Goal: Communication & Community: Answer question/provide support

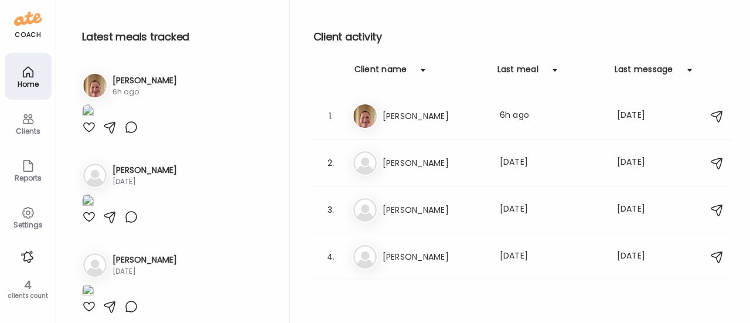
scroll to position [472, 0]
click at [22, 216] on icon at bounding box center [28, 213] width 14 height 14
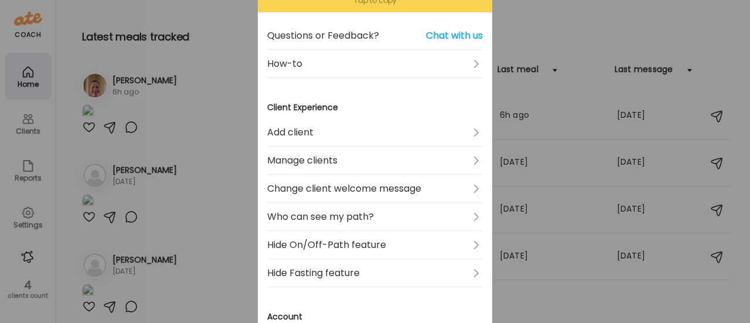
scroll to position [0, 0]
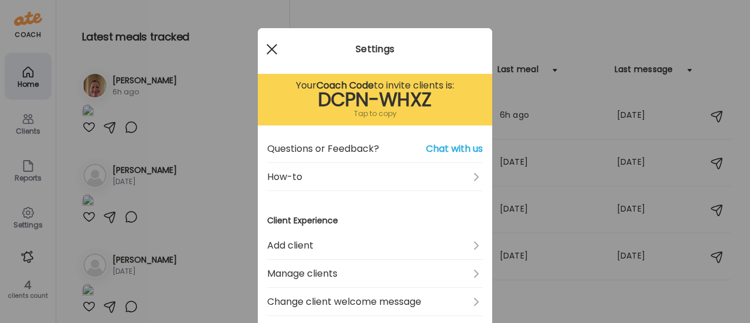
click at [262, 43] on div at bounding box center [271, 48] width 23 height 23
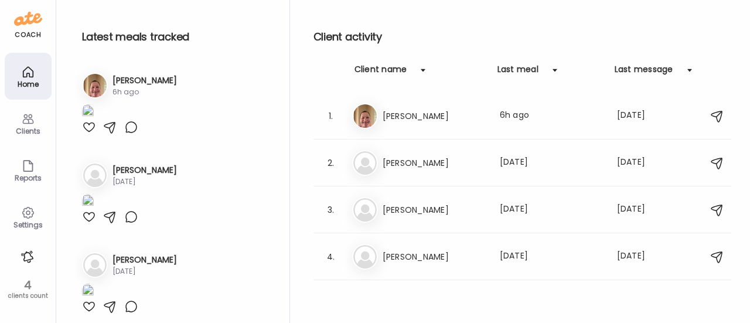
click at [33, 176] on div "Reports" at bounding box center [28, 178] width 42 height 8
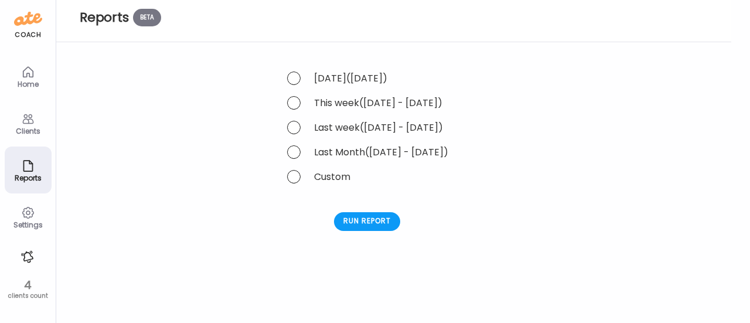
click at [34, 223] on div "Settings" at bounding box center [28, 225] width 42 height 8
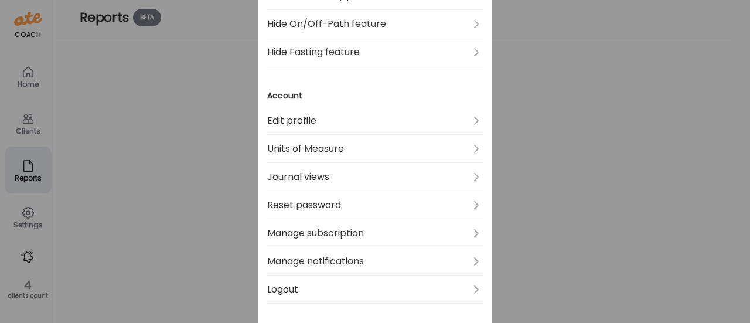
scroll to position [486, 0]
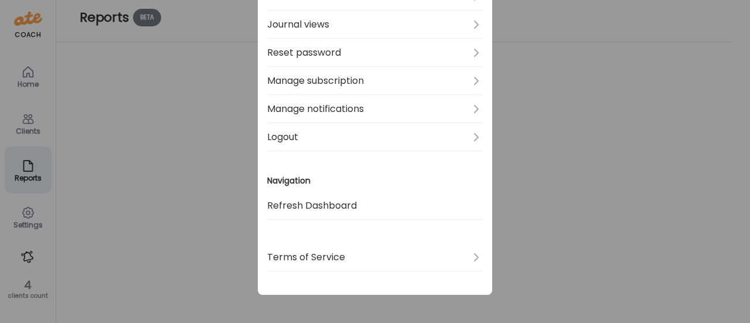
click at [203, 159] on div "Ate Coach Dashboard Wahoo! It’s official Take a moment to set up your Coach Pro…" at bounding box center [375, 161] width 750 height 323
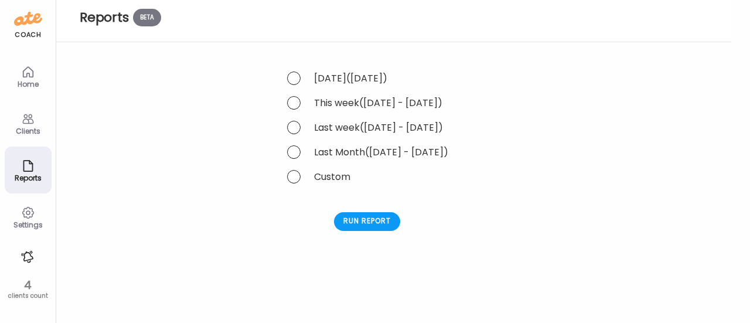
click at [24, 72] on icon at bounding box center [28, 72] width 14 height 14
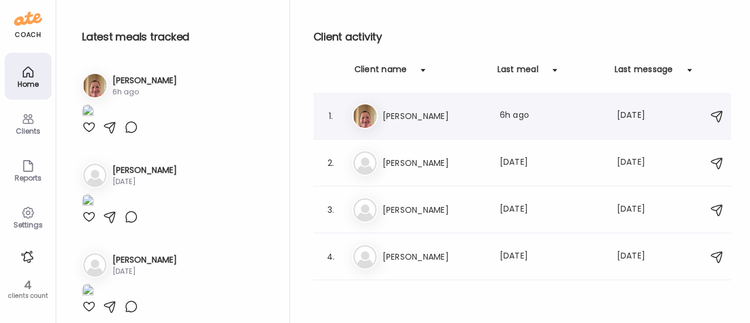
click at [417, 127] on div "Er [PERSON_NAME] Last meal: 6h ago Last message: [DATE] You: Great!" at bounding box center [524, 116] width 344 height 26
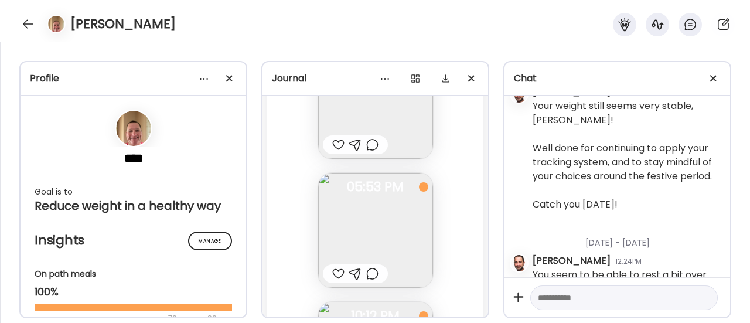
scroll to position [74672, 0]
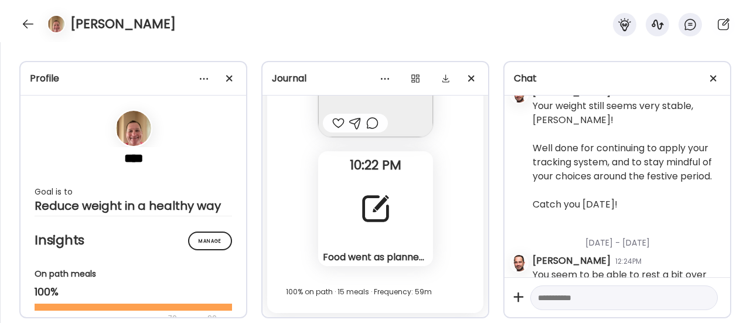
click at [387, 213] on div at bounding box center [375, 208] width 42 height 42
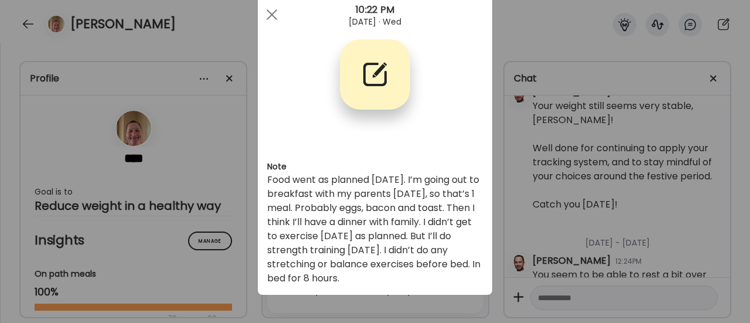
scroll to position [34, 0]
click at [220, 206] on div "Ate Coach Dashboard Wahoo! It’s official Take a moment to set up your Coach Pro…" at bounding box center [375, 161] width 750 height 323
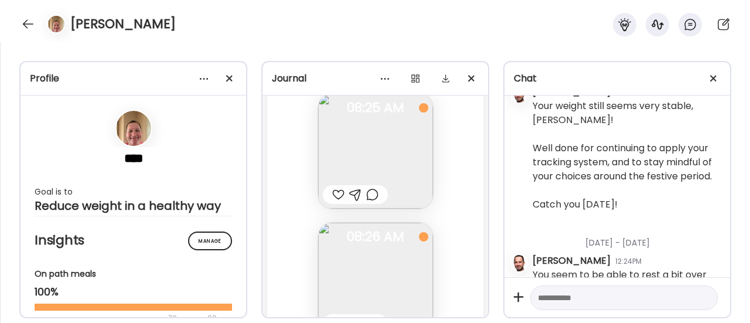
scroll to position [72670, 0]
click at [369, 149] on img at bounding box center [375, 148] width 115 height 115
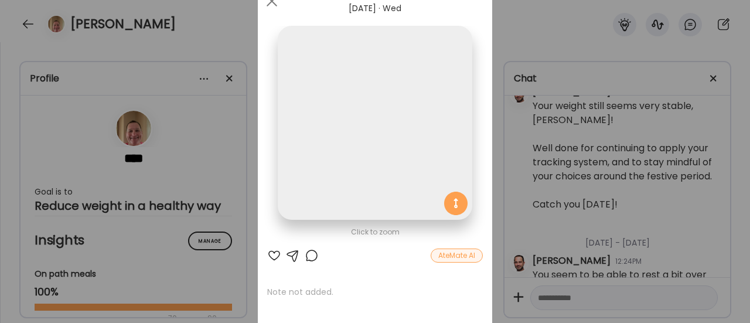
scroll to position [0, 0]
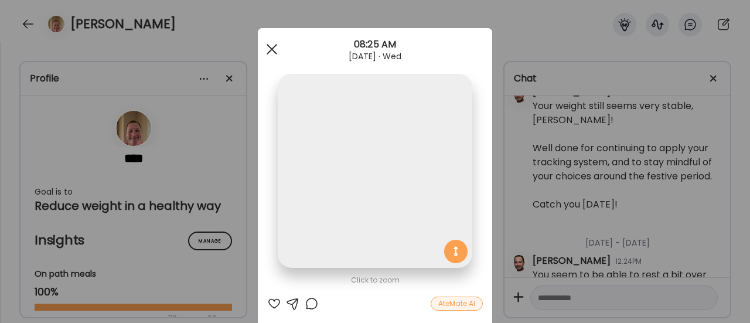
click at [265, 57] on div at bounding box center [271, 48] width 23 height 23
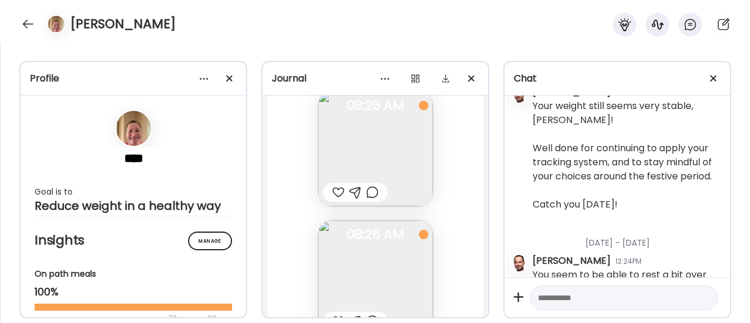
click at [376, 138] on img at bounding box center [375, 148] width 115 height 115
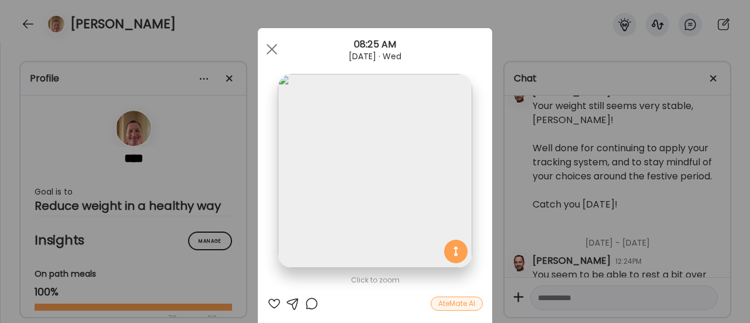
click at [214, 171] on div "Ate Coach Dashboard Wahoo! It’s official Take a moment to set up your Coach Pro…" at bounding box center [375, 161] width 750 height 323
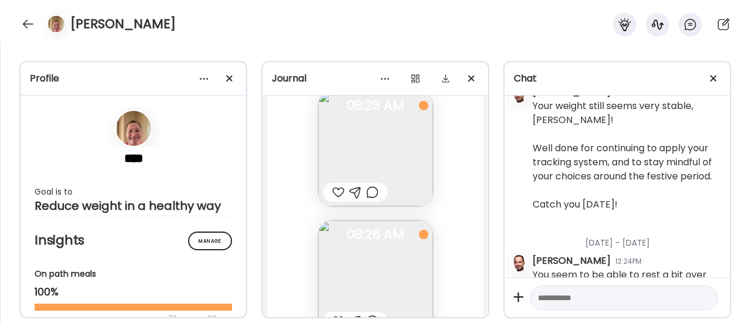
click at [367, 192] on div at bounding box center [372, 192] width 12 height 14
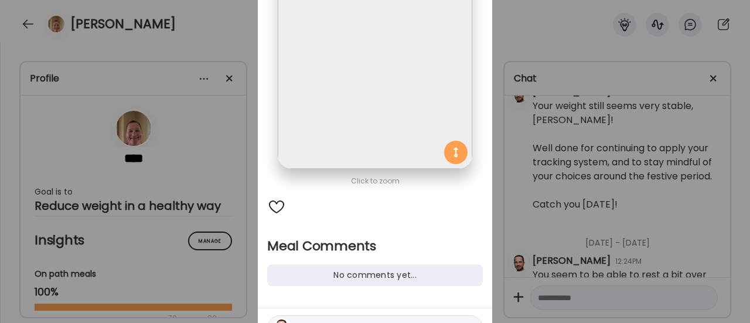
scroll to position [112, 0]
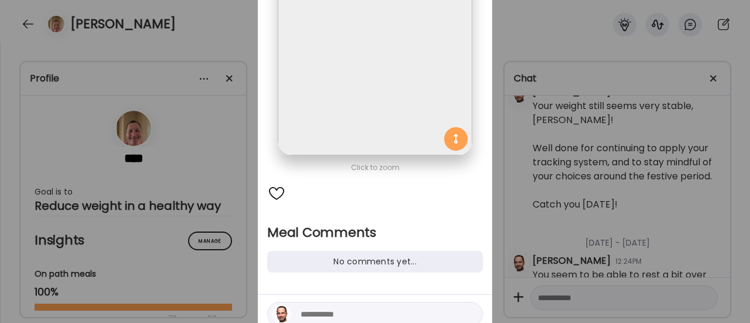
click at [318, 312] on textarea at bounding box center [380, 314] width 158 height 14
type textarea "**********"
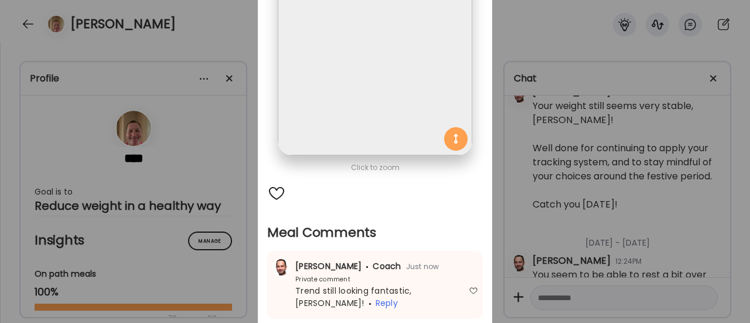
click at [218, 221] on div "Ate Coach Dashboard Wahoo! It’s official Take a moment to set up your Coach Pro…" at bounding box center [375, 161] width 750 height 323
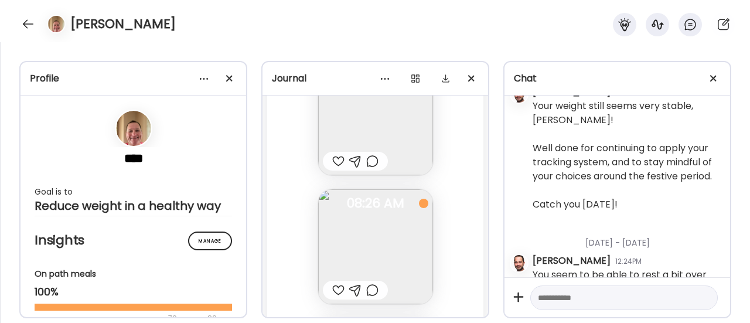
scroll to position [72829, 0]
click at [335, 163] on div at bounding box center [338, 162] width 12 height 14
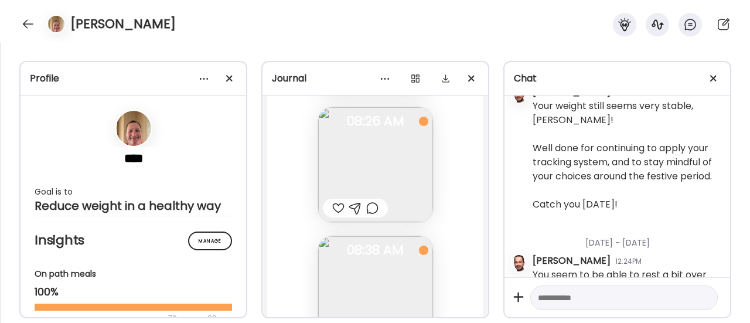
scroll to position [72911, 0]
click at [347, 173] on img at bounding box center [375, 165] width 115 height 115
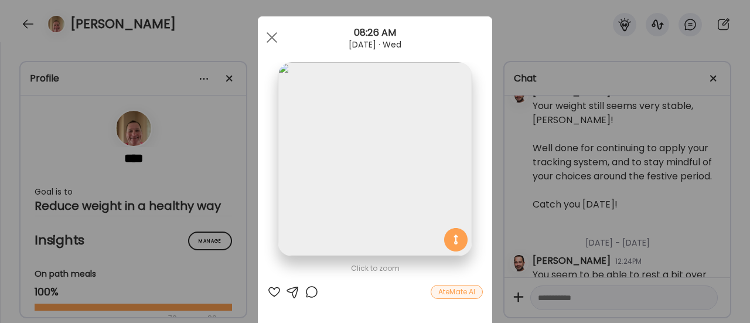
scroll to position [11, 0]
click at [235, 159] on div "Ate Coach Dashboard Wahoo! It’s official Take a moment to set up your Coach Pro…" at bounding box center [375, 161] width 750 height 323
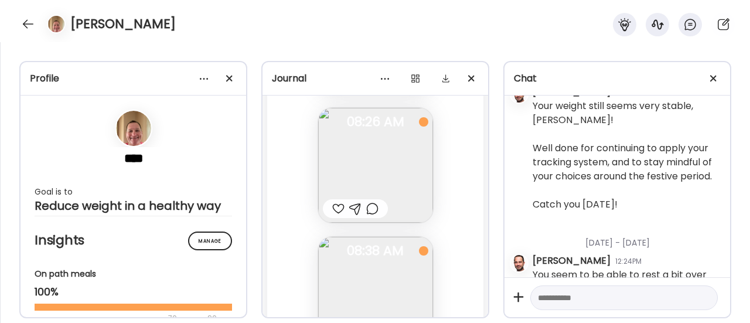
click at [332, 210] on div at bounding box center [338, 209] width 12 height 14
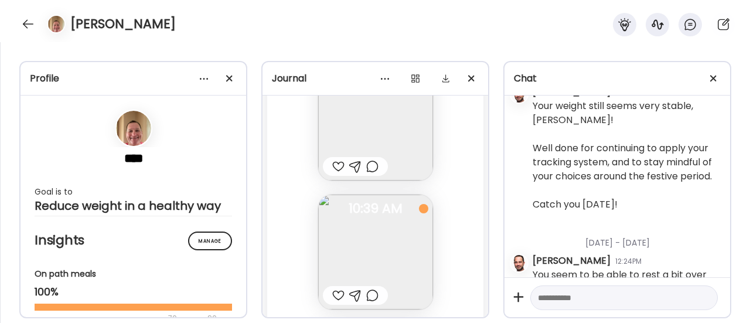
scroll to position [73341, 0]
click at [337, 163] on div at bounding box center [338, 165] width 12 height 14
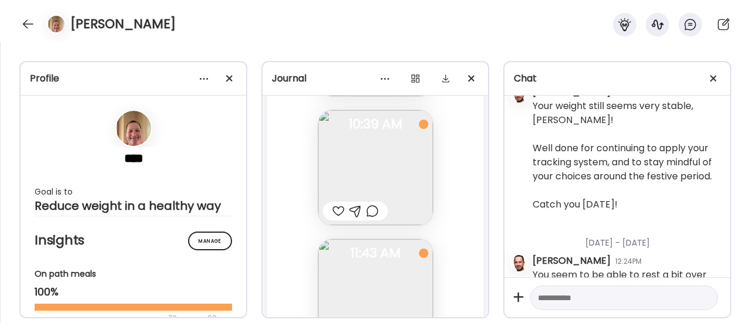
click at [367, 209] on div at bounding box center [372, 211] width 12 height 14
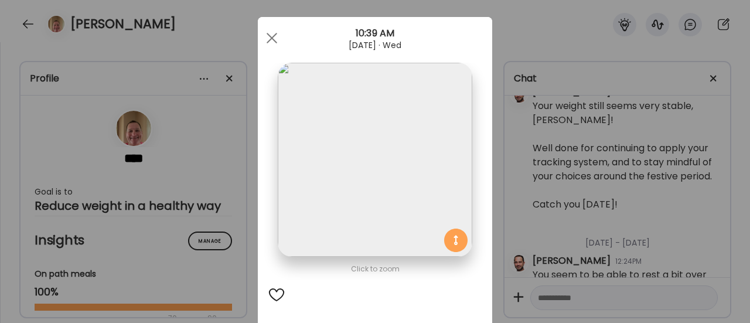
scroll to position [125, 0]
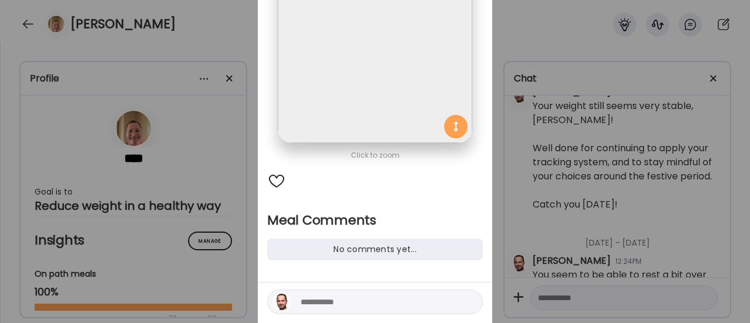
click at [309, 302] on textarea at bounding box center [380, 302] width 158 height 14
type textarea "**********"
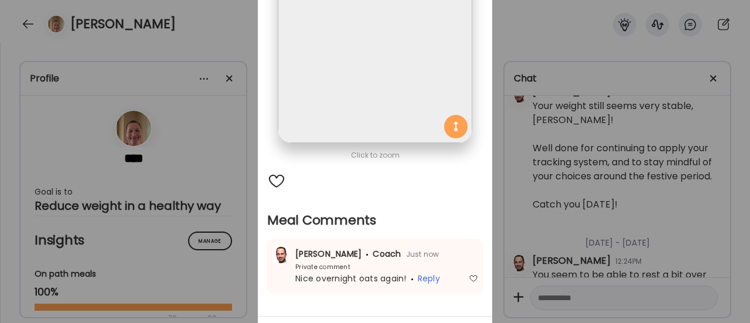
click at [246, 285] on div "Ate Coach Dashboard Wahoo! It’s official Take a moment to set up your Coach Pro…" at bounding box center [375, 161] width 750 height 323
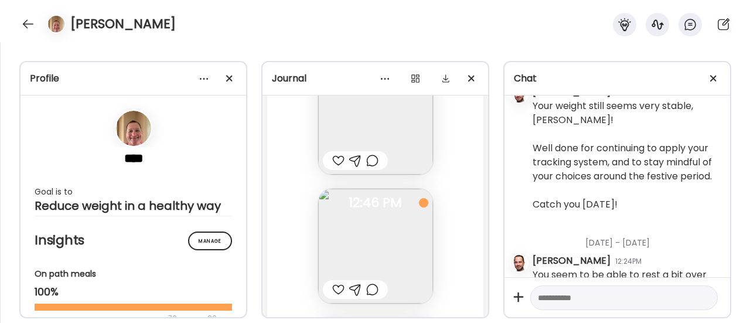
scroll to position [73732, 0]
click at [370, 161] on div at bounding box center [372, 161] width 12 height 14
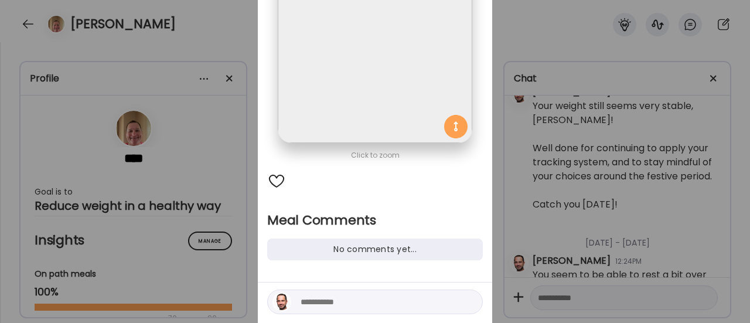
click at [318, 302] on textarea at bounding box center [380, 302] width 158 height 14
type textarea "**********"
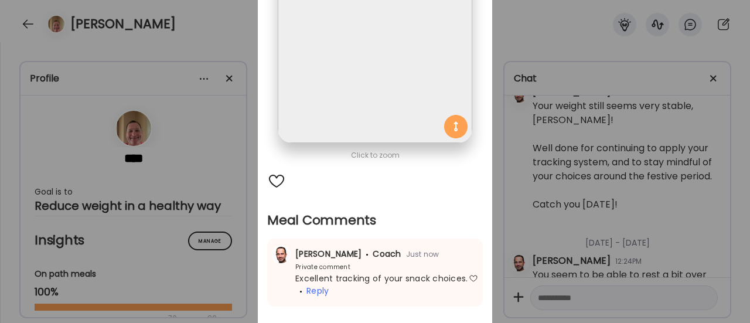
click at [226, 262] on div "Ate Coach Dashboard Wahoo! It’s official Take a moment to set up your Coach Pro…" at bounding box center [375, 161] width 750 height 323
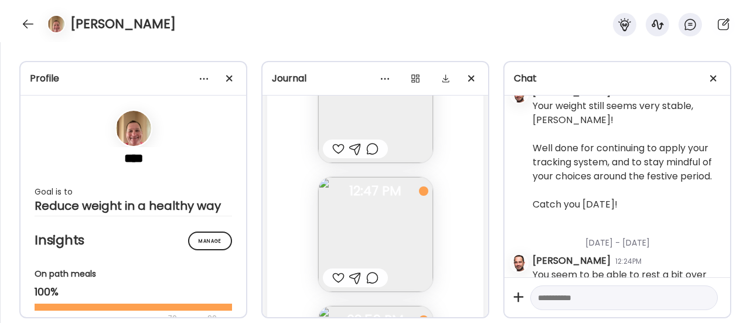
scroll to position [73874, 0]
click at [336, 148] on div at bounding box center [338, 148] width 12 height 14
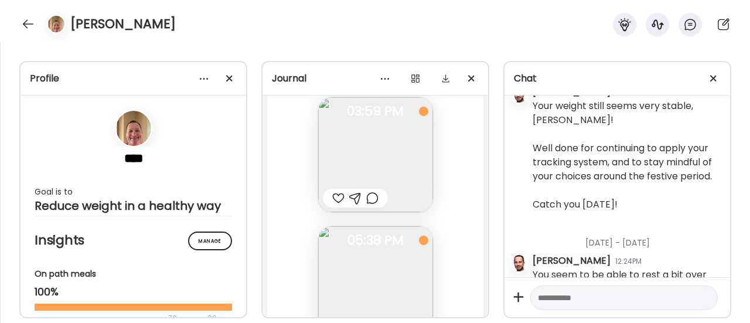
scroll to position [74080, 0]
click at [371, 197] on div at bounding box center [372, 200] width 12 height 14
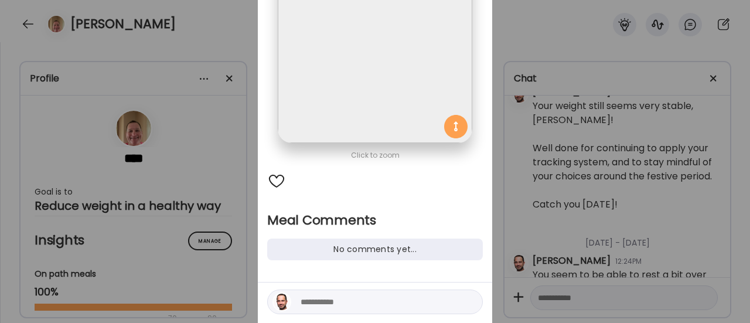
click at [318, 298] on textarea at bounding box center [380, 302] width 158 height 14
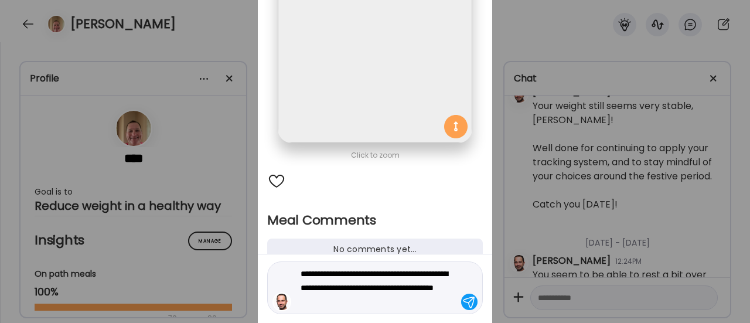
type textarea "**********"
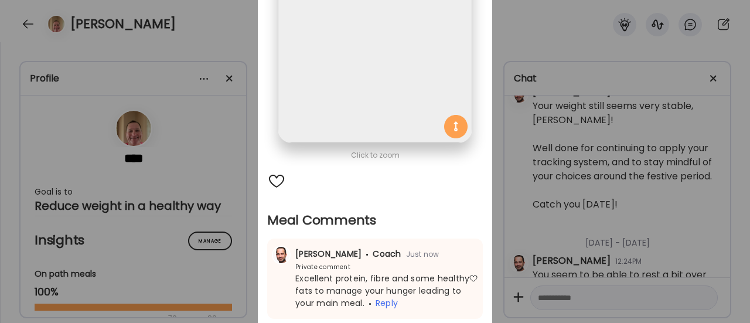
click at [227, 234] on div "Ate Coach Dashboard Wahoo! It’s official Take a moment to set up your Coach Pro…" at bounding box center [375, 161] width 750 height 323
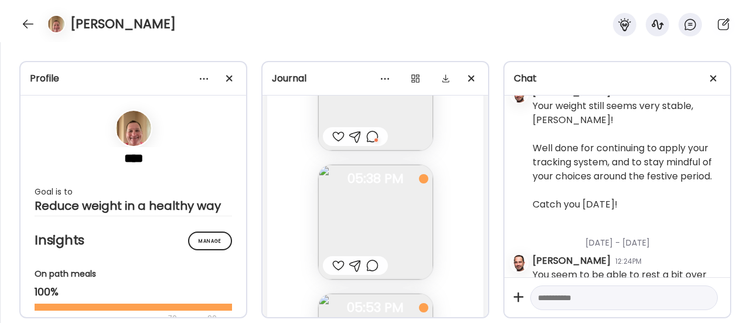
scroll to position [74163, 0]
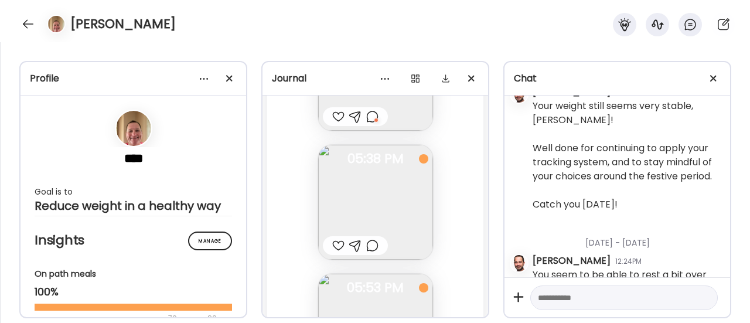
click at [366, 243] on div at bounding box center [372, 245] width 12 height 14
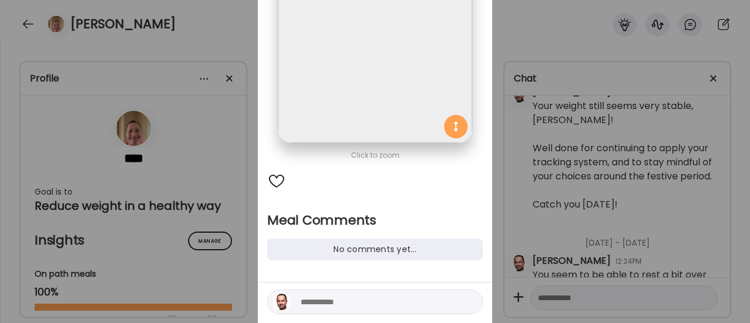
click at [323, 303] on textarea at bounding box center [380, 302] width 158 height 14
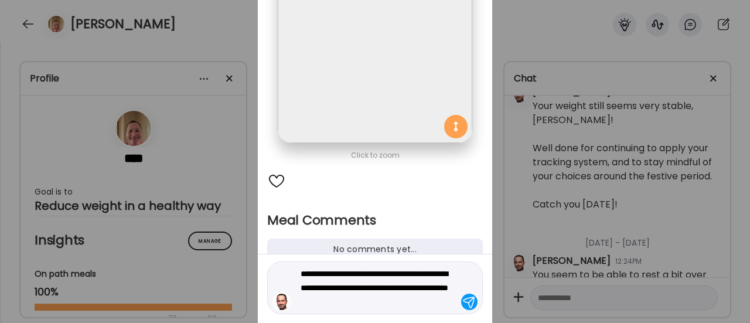
type textarea "**********"
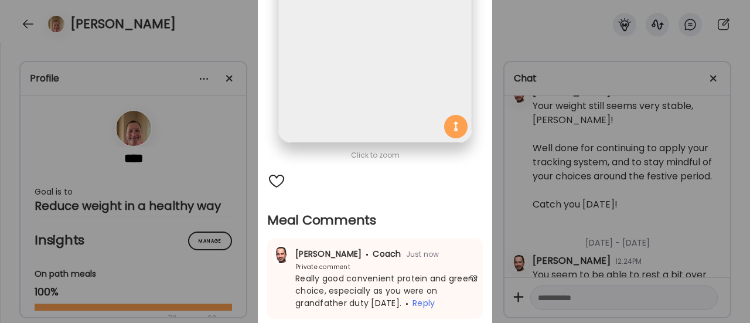
click at [205, 157] on div "Ate Coach Dashboard Wahoo! It’s official Take a moment to set up your Coach Pro…" at bounding box center [375, 161] width 750 height 323
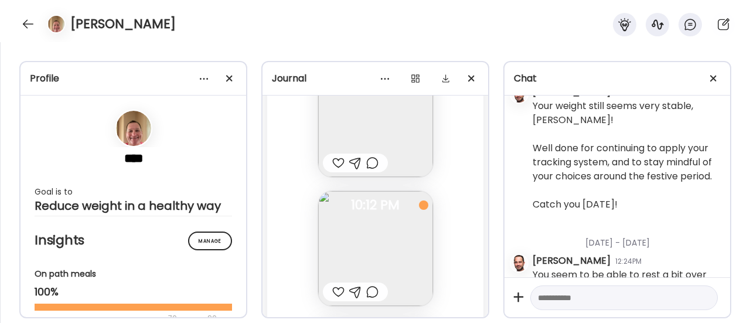
scroll to position [74377, 0]
click at [370, 160] on div at bounding box center [372, 161] width 12 height 14
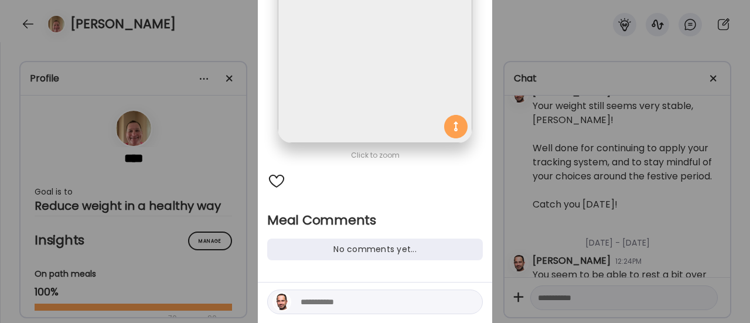
click at [336, 304] on textarea at bounding box center [380, 302] width 158 height 14
type textarea "**********"
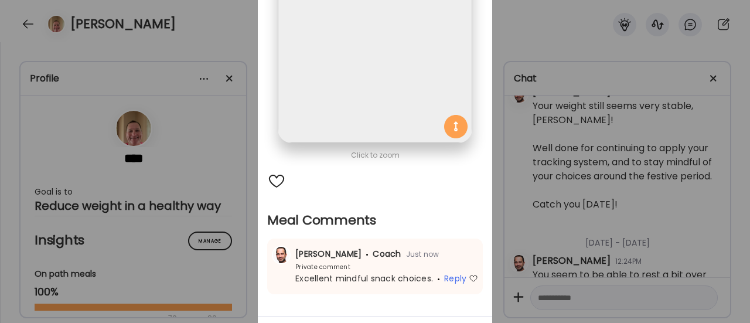
click at [236, 226] on div "Ate Coach Dashboard Wahoo! It’s official Take a moment to set up your Coach Pro…" at bounding box center [375, 161] width 750 height 323
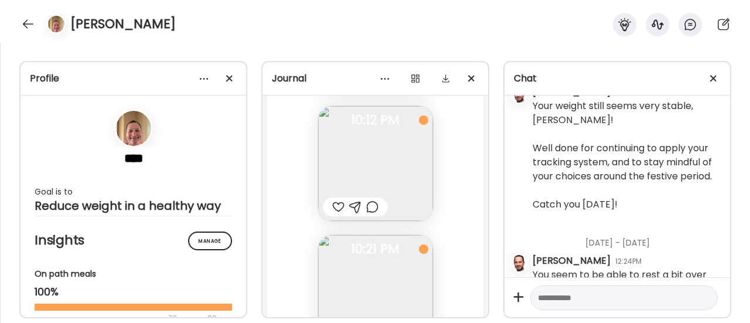
scroll to position [74450, 0]
click at [396, 166] on img at bounding box center [375, 172] width 115 height 115
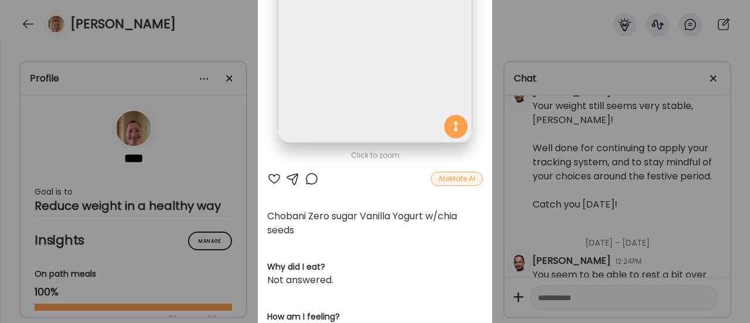
click at [272, 176] on div at bounding box center [274, 179] width 14 height 14
click at [229, 229] on div "Ate Coach Dashboard Wahoo! It’s official Take a moment to set up your Coach Pro…" at bounding box center [375, 161] width 750 height 323
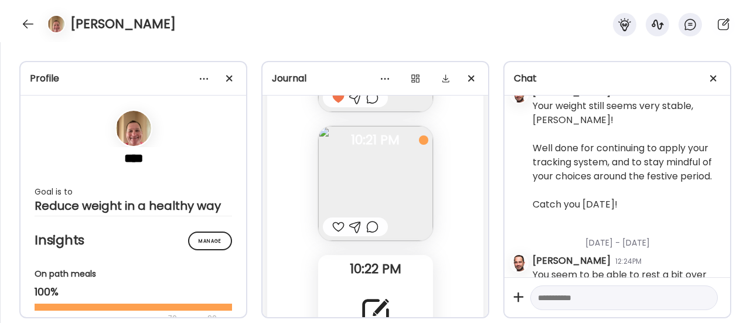
scroll to position [74568, 0]
click at [368, 227] on div at bounding box center [372, 228] width 12 height 14
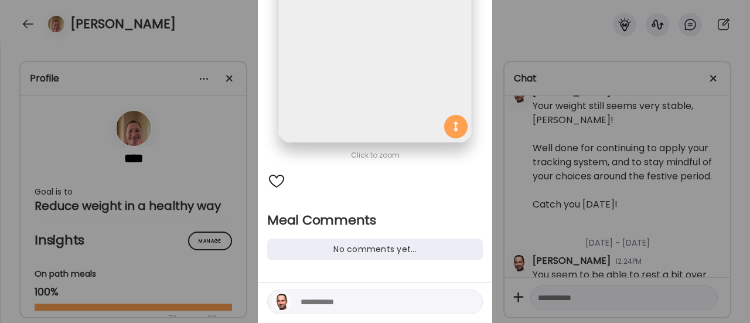
click at [329, 297] on textarea at bounding box center [380, 302] width 158 height 14
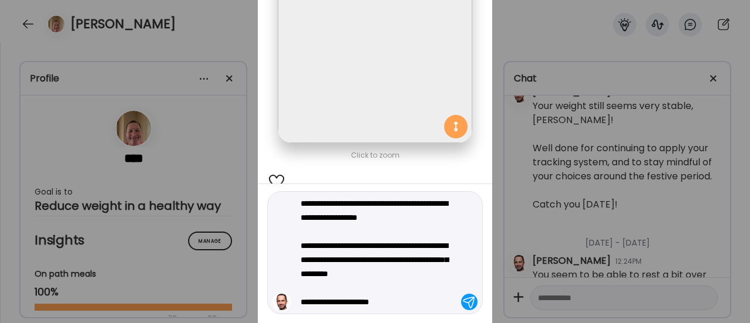
type textarea "**********"
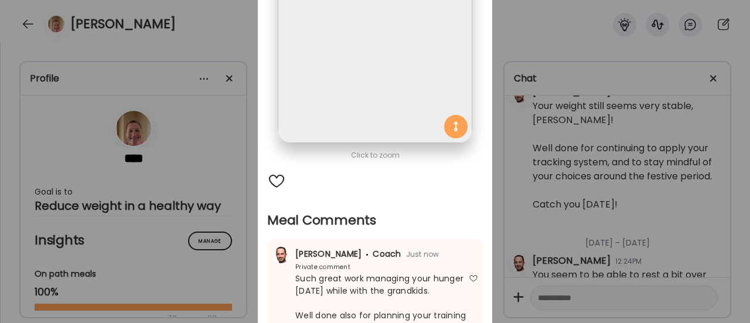
click at [227, 237] on div "Ate Coach Dashboard Wahoo! It’s official Take a moment to set up your Coach Pro…" at bounding box center [375, 161] width 750 height 323
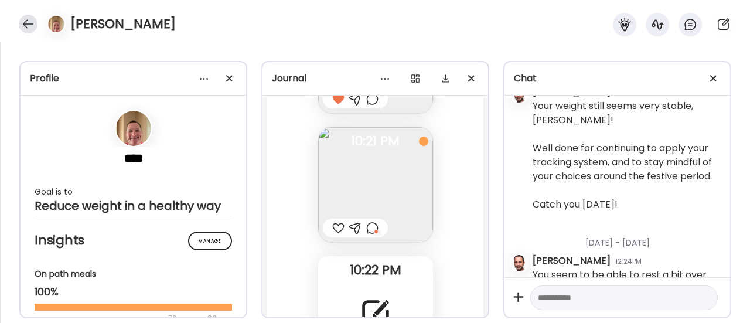
click at [30, 21] on div at bounding box center [28, 24] width 19 height 19
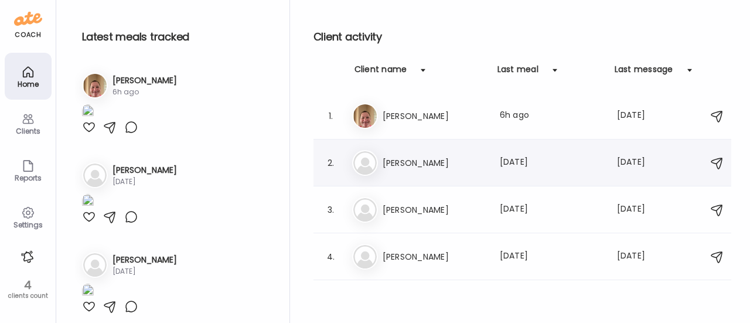
click at [397, 163] on h3 "[PERSON_NAME]" at bounding box center [434, 163] width 103 height 14
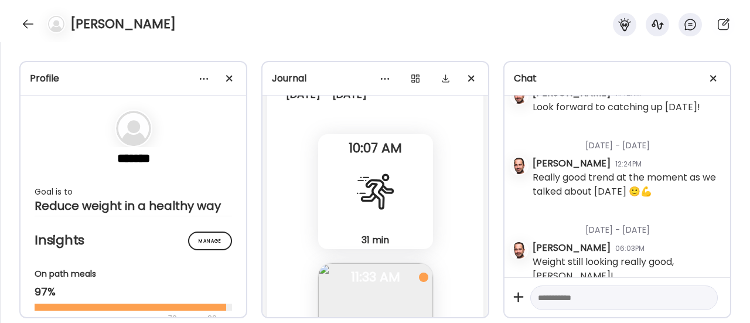
scroll to position [18816, 0]
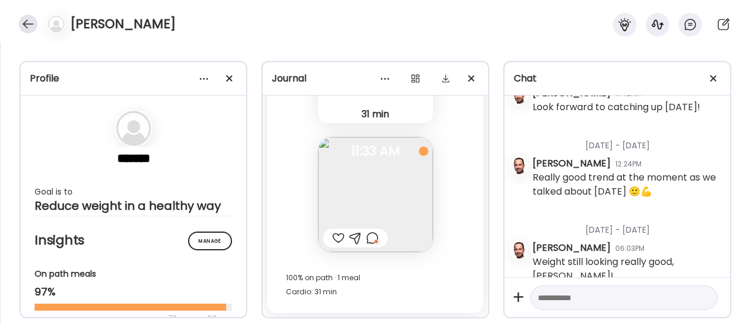
click at [30, 22] on div at bounding box center [28, 24] width 19 height 19
